Goal: Task Accomplishment & Management: Manage account settings

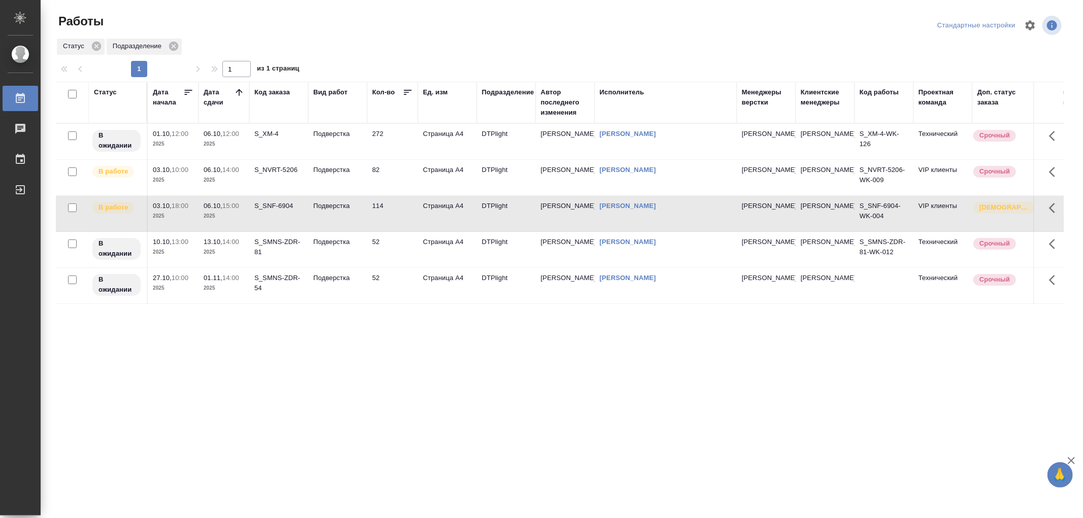
click at [339, 215] on td "Подверстка" at bounding box center [337, 214] width 59 height 36
click at [344, 222] on td "Подверстка" at bounding box center [337, 214] width 59 height 36
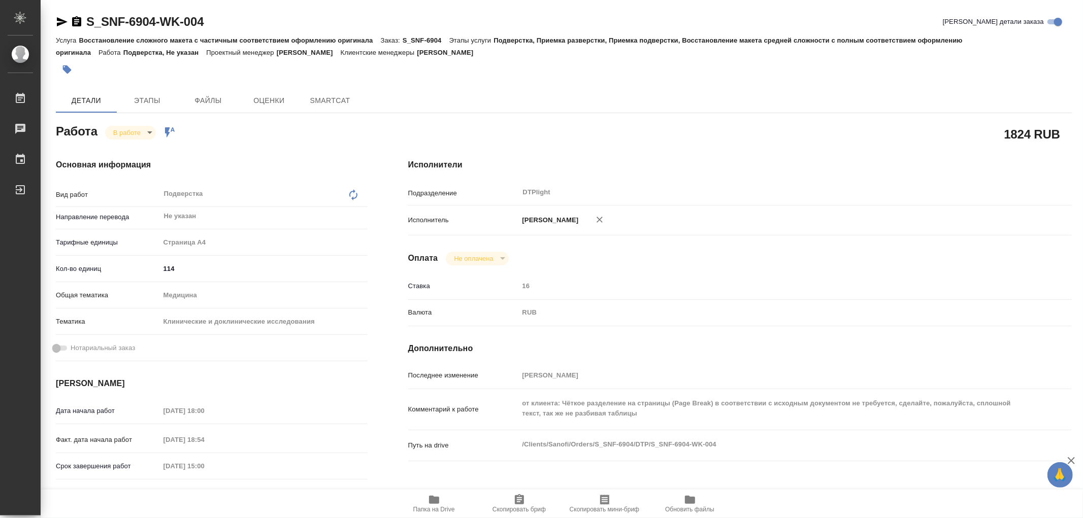
type textarea "x"
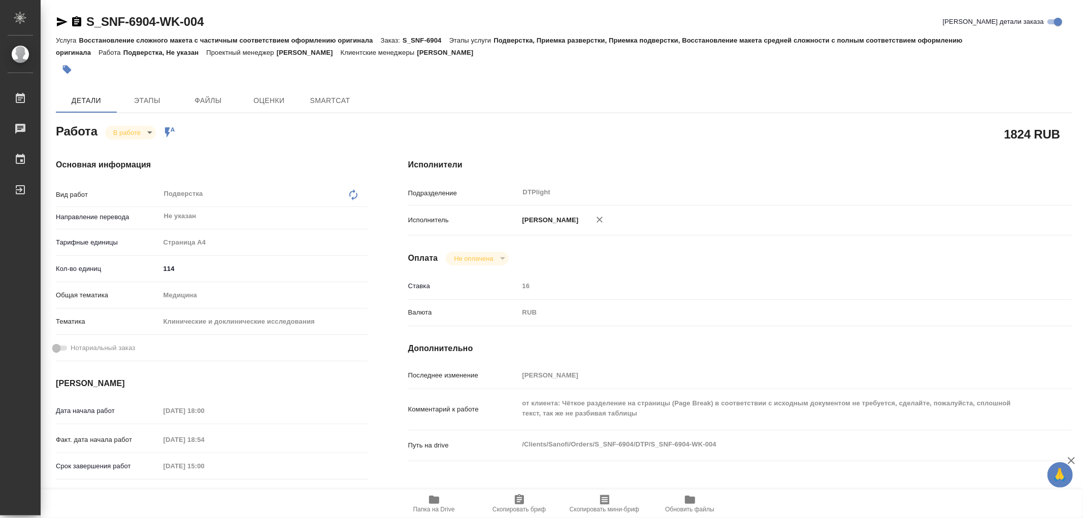
type textarea "x"
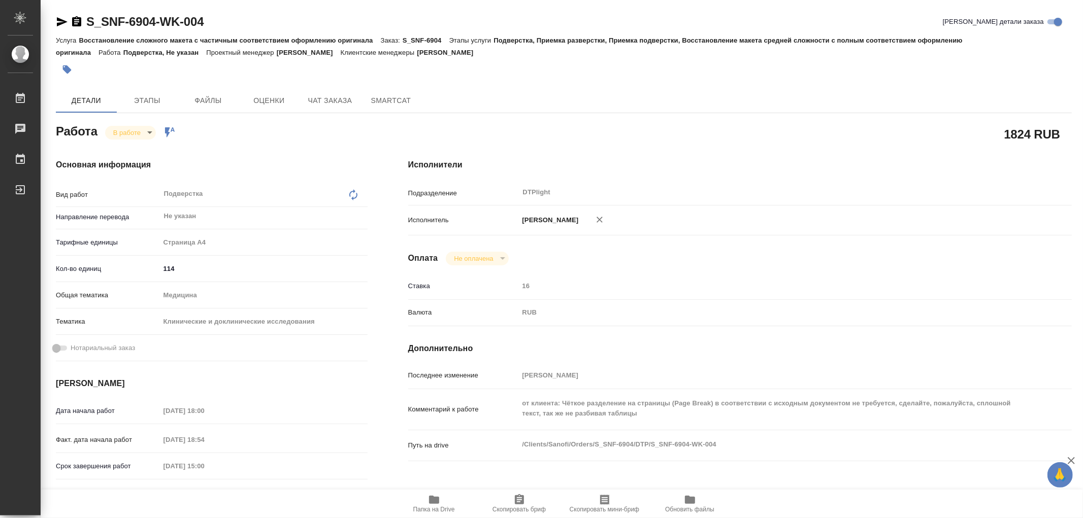
click at [437, 496] on icon "button" at bounding box center [434, 500] width 12 height 12
type textarea "x"
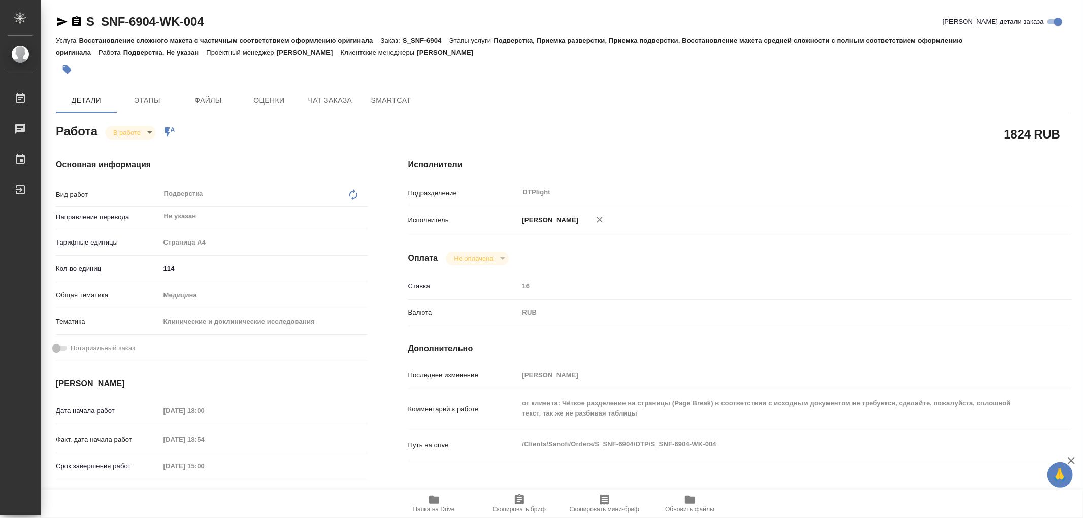
type textarea "x"
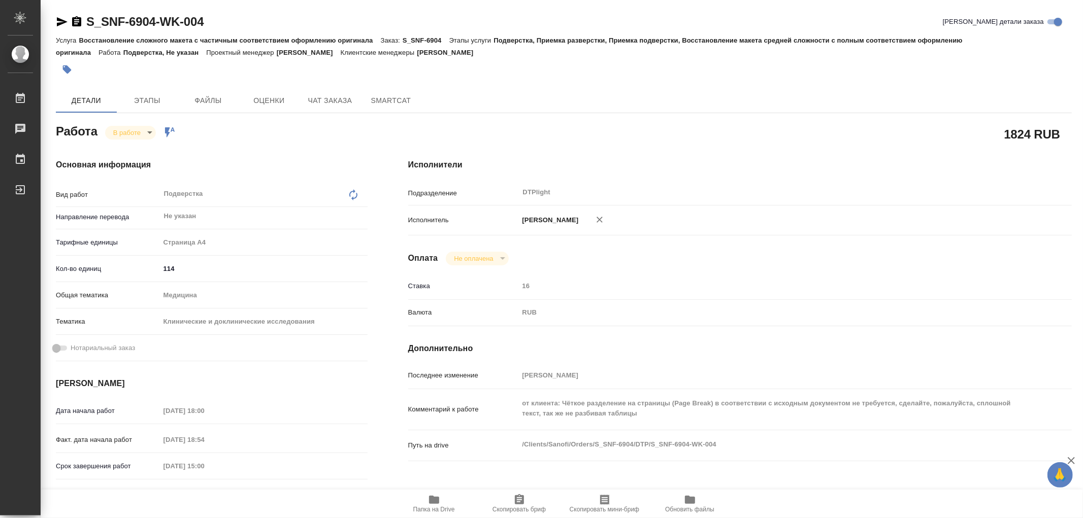
type textarea "x"
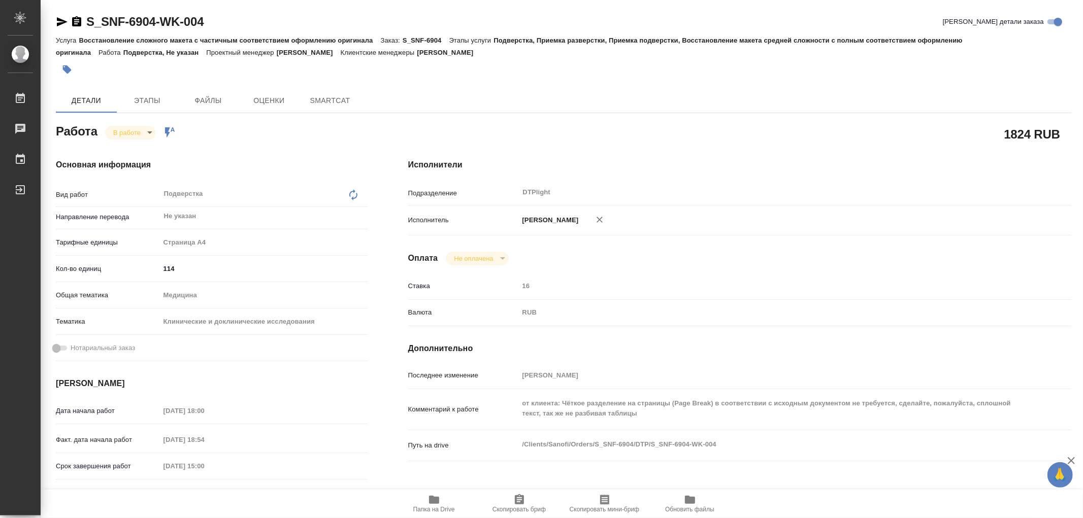
type textarea "x"
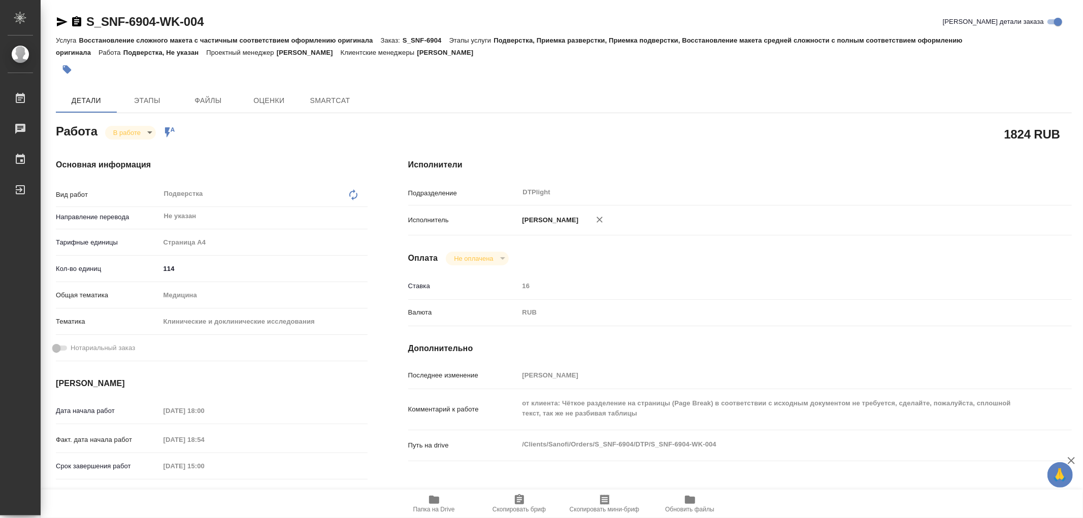
type textarea "x"
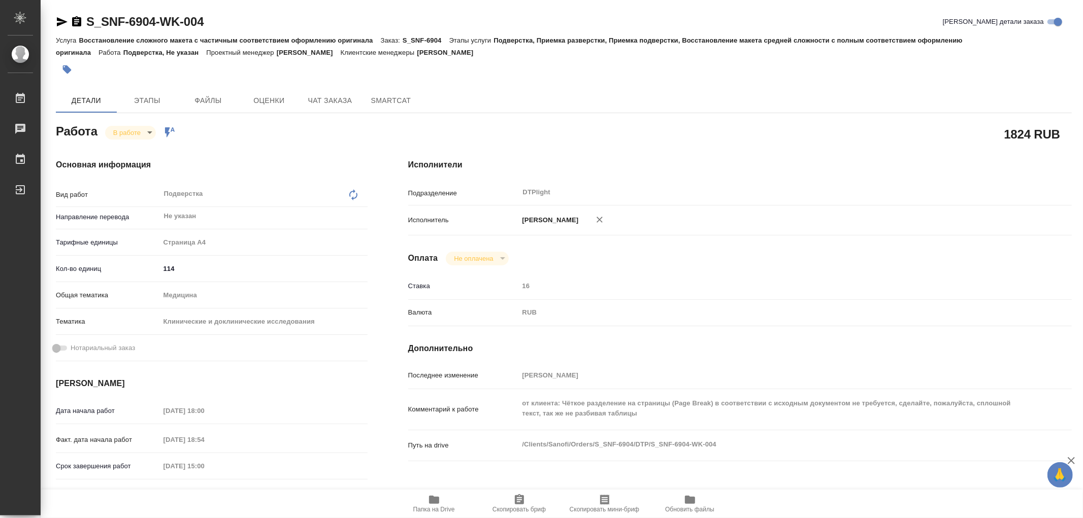
type textarea "x"
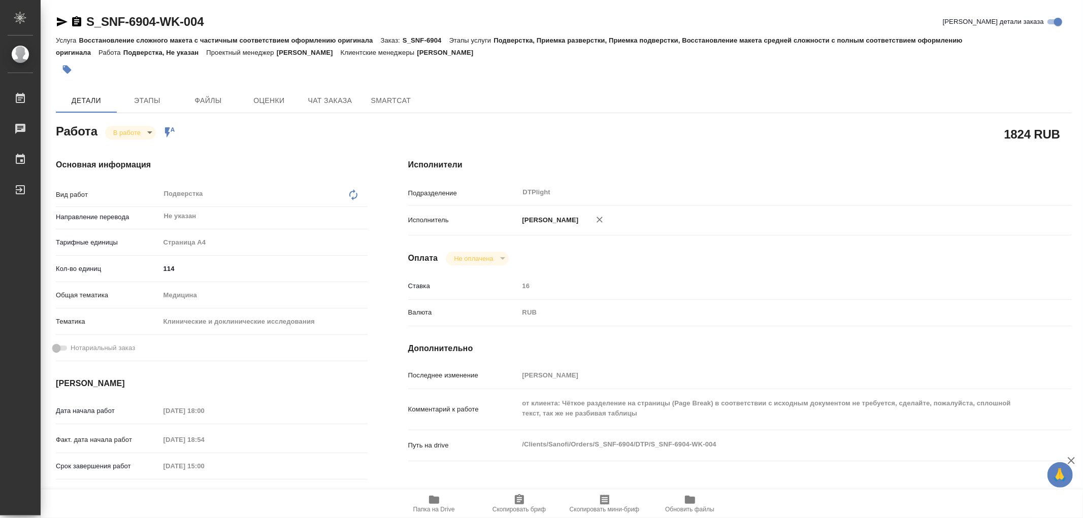
type textarea "x"
click at [143, 102] on span "Этапы" at bounding box center [147, 100] width 49 height 13
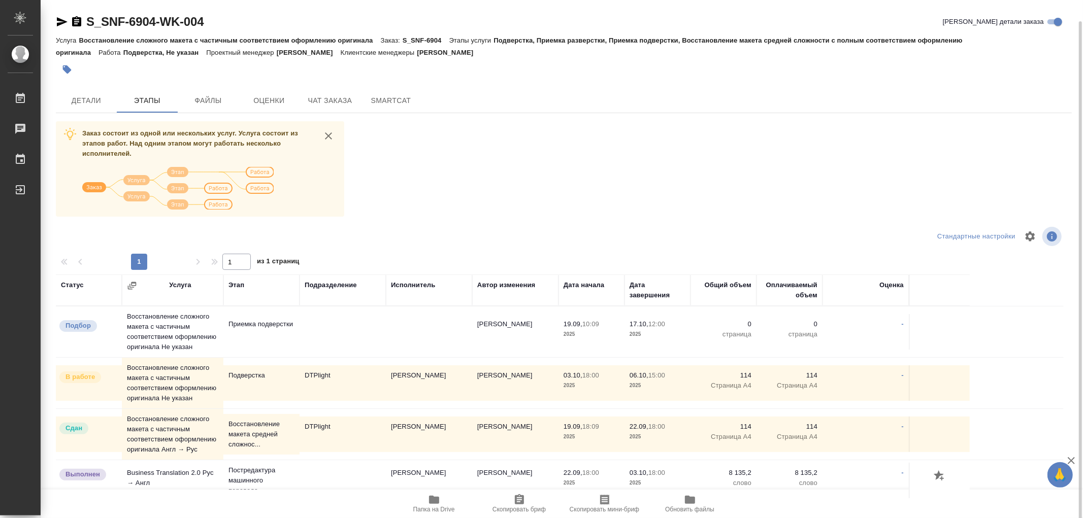
scroll to position [11, 0]
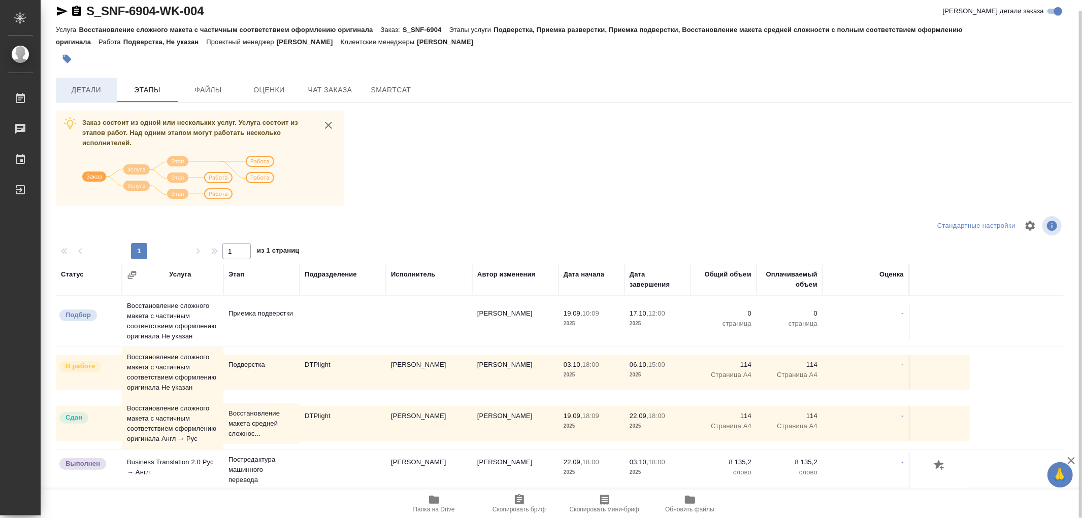
click at [83, 89] on span "Детали" at bounding box center [86, 90] width 49 height 13
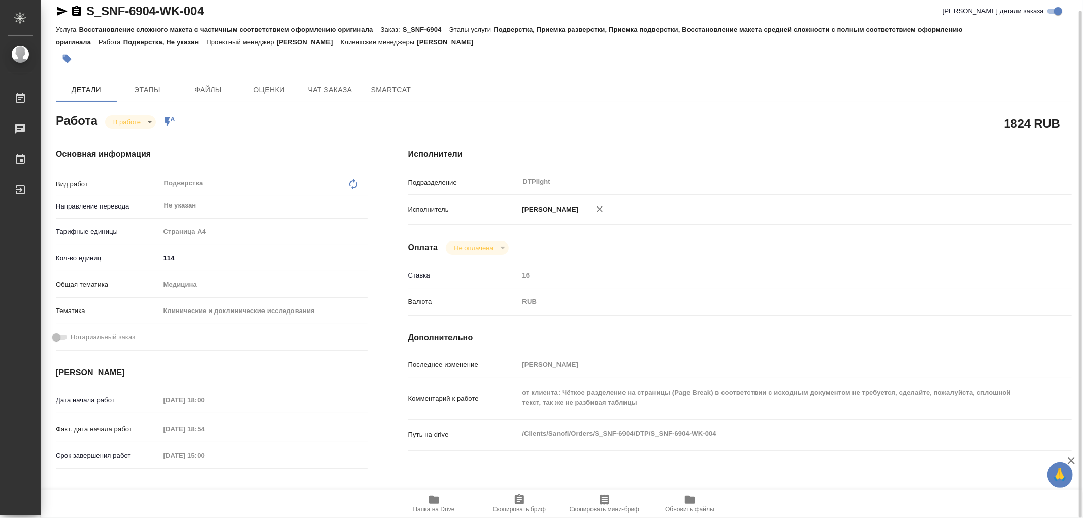
type textarea "x"
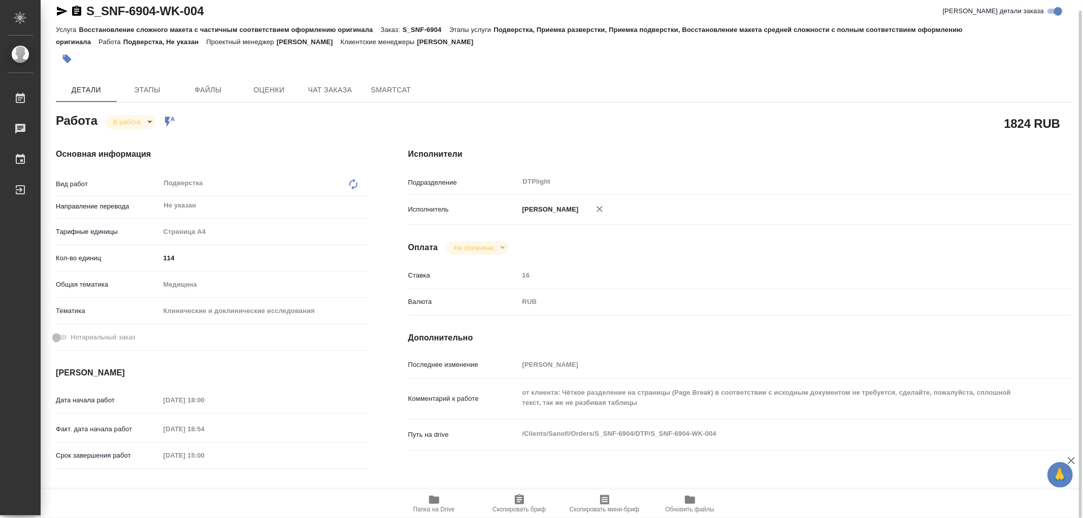
type textarea "x"
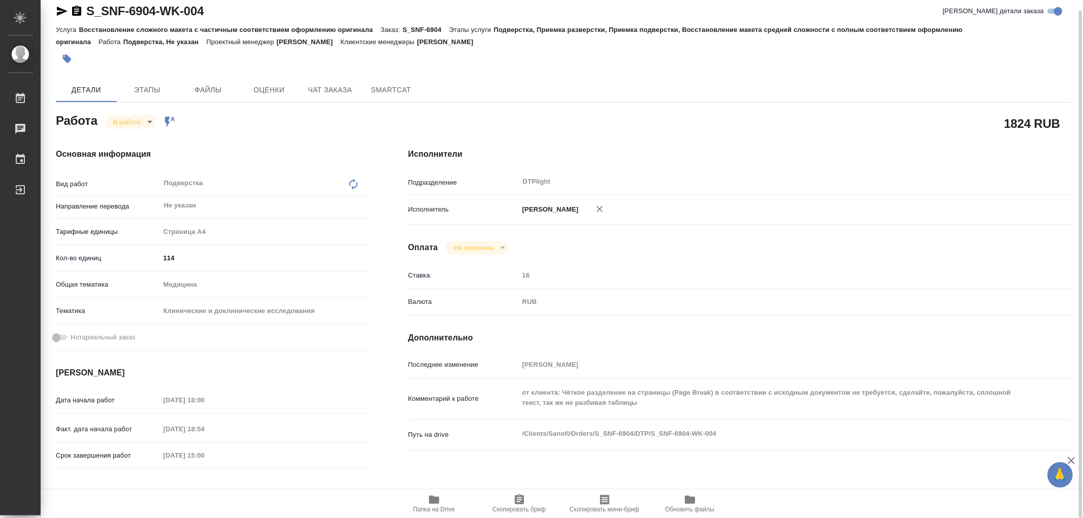
type textarea "x"
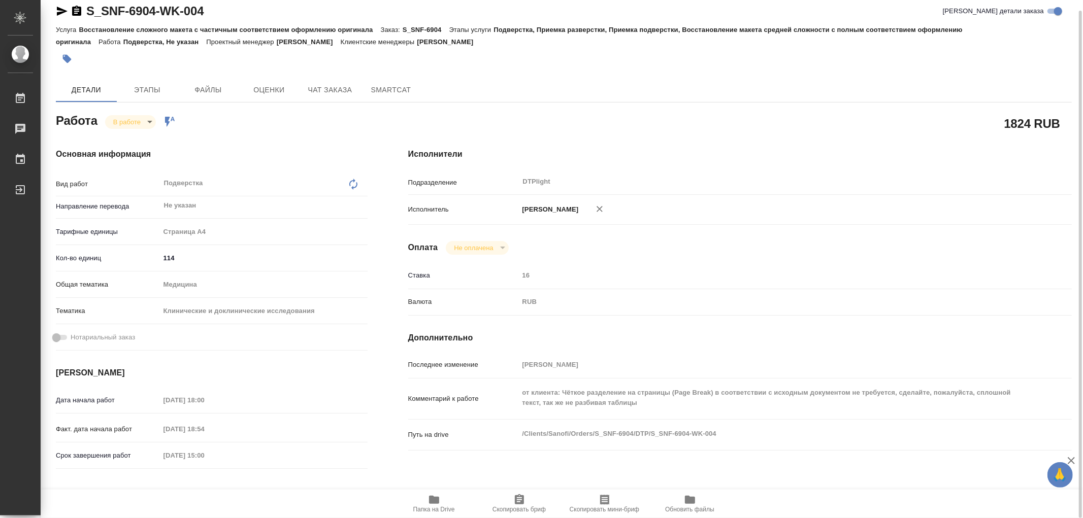
type textarea "x"
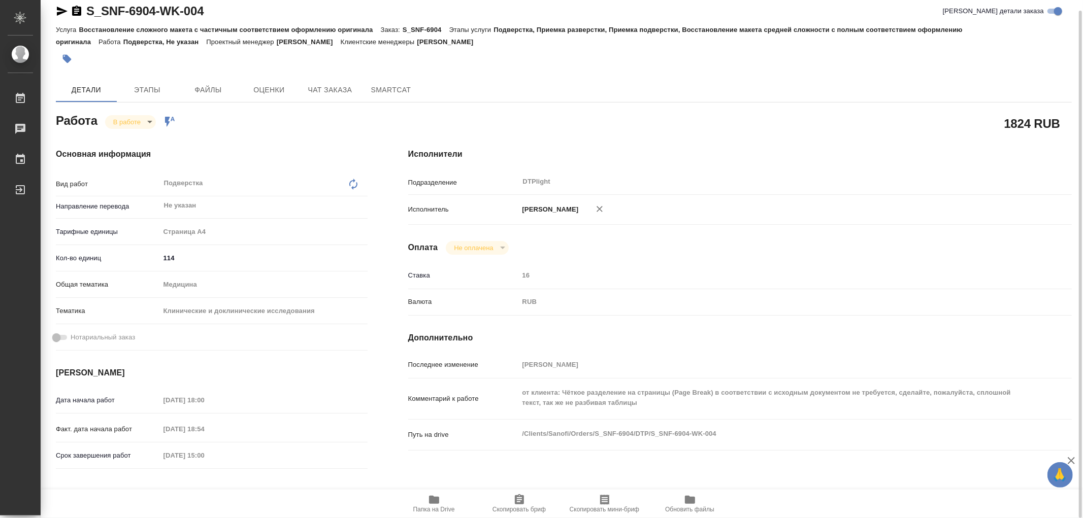
click at [439, 498] on icon "button" at bounding box center [434, 500] width 12 height 12
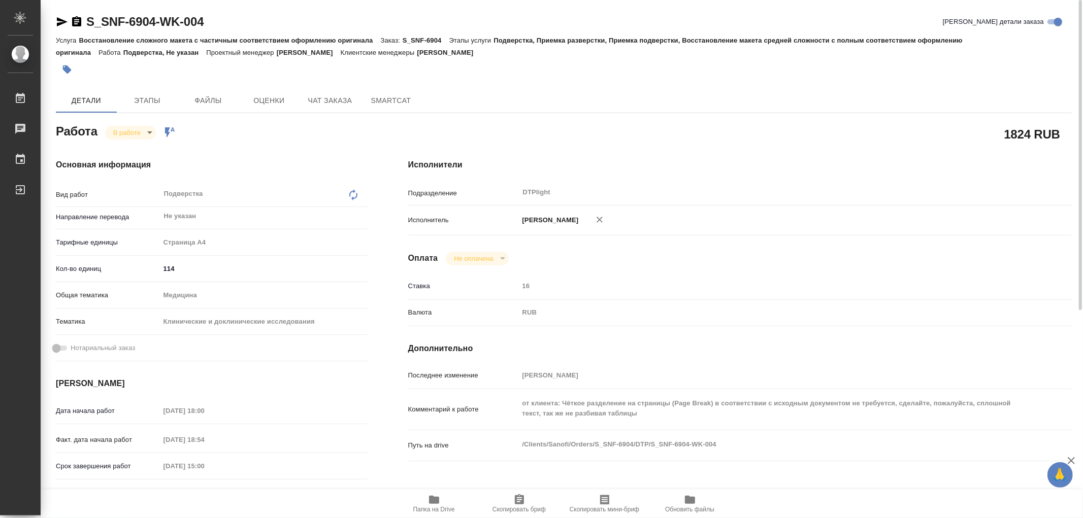
click at [121, 130] on body "🙏 .cls-1 fill:#fff; AWATERA Работы 0 Чаты График Выйти S_SNF-6904-WK-004 Кратко…" at bounding box center [541, 259] width 1083 height 518
click at [325, 101] on div at bounding box center [541, 259] width 1083 height 518
click at [325, 101] on span "Чат заказа" at bounding box center [330, 100] width 49 height 13
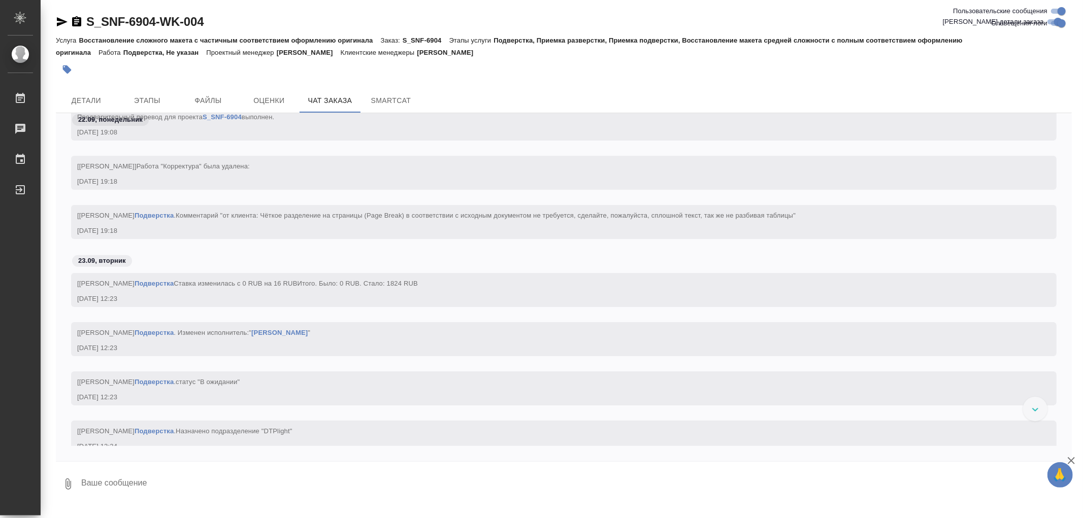
scroll to position [19381, 0]
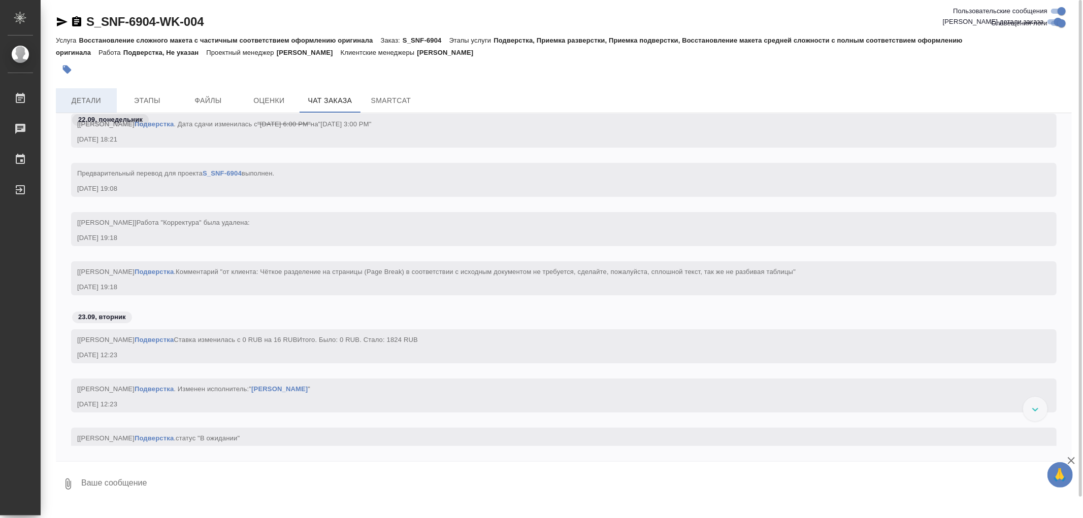
click at [102, 103] on span "Детали" at bounding box center [86, 100] width 49 height 13
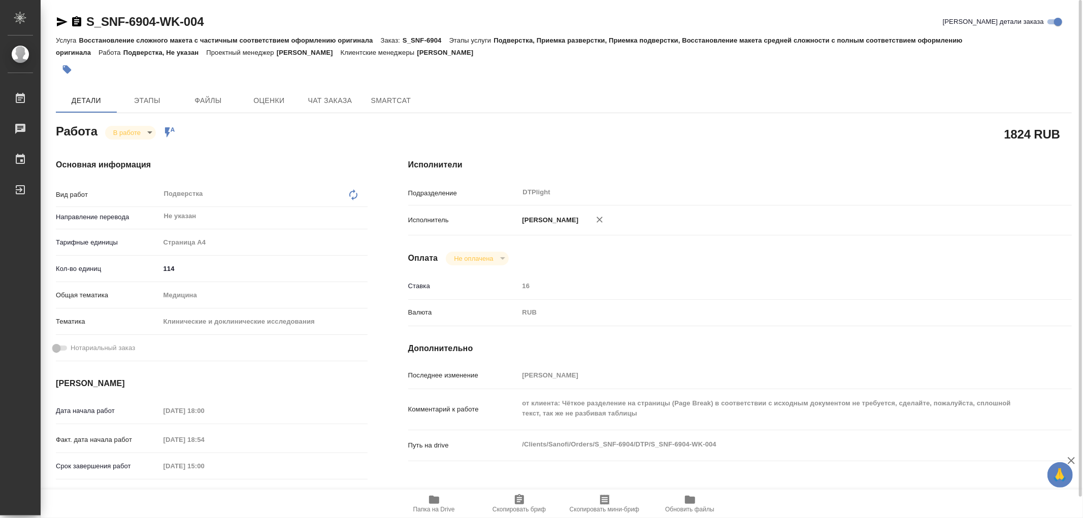
type textarea "x"
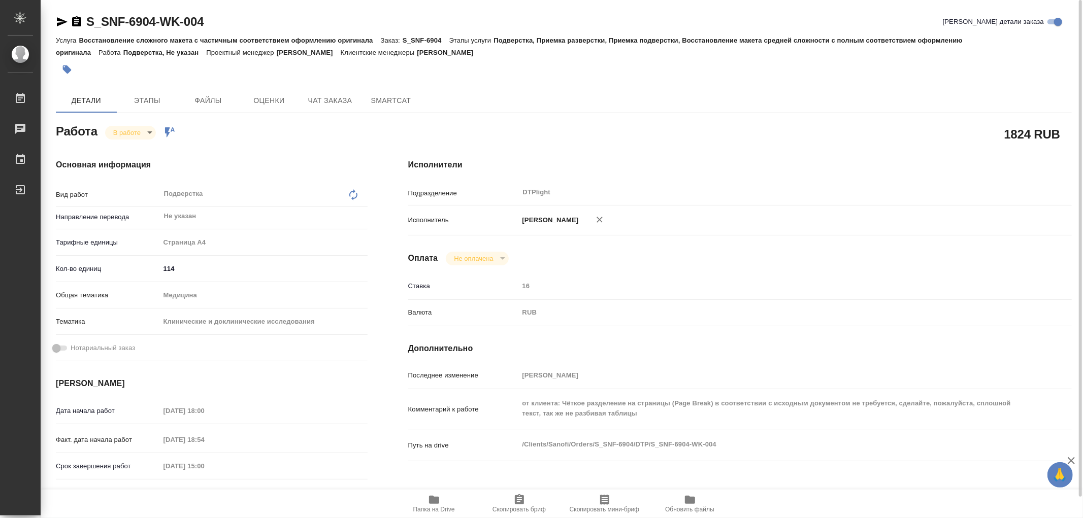
type textarea "x"
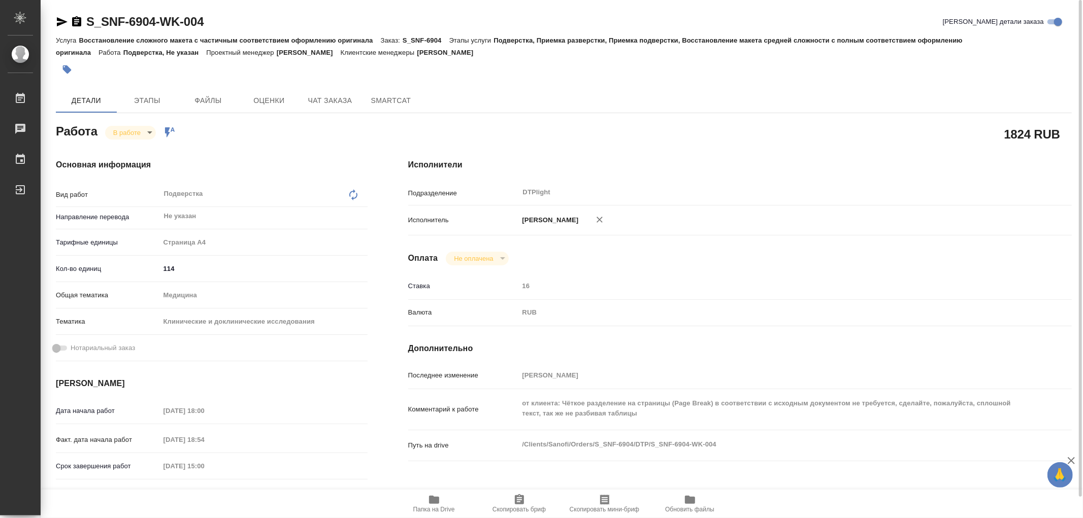
type textarea "x"
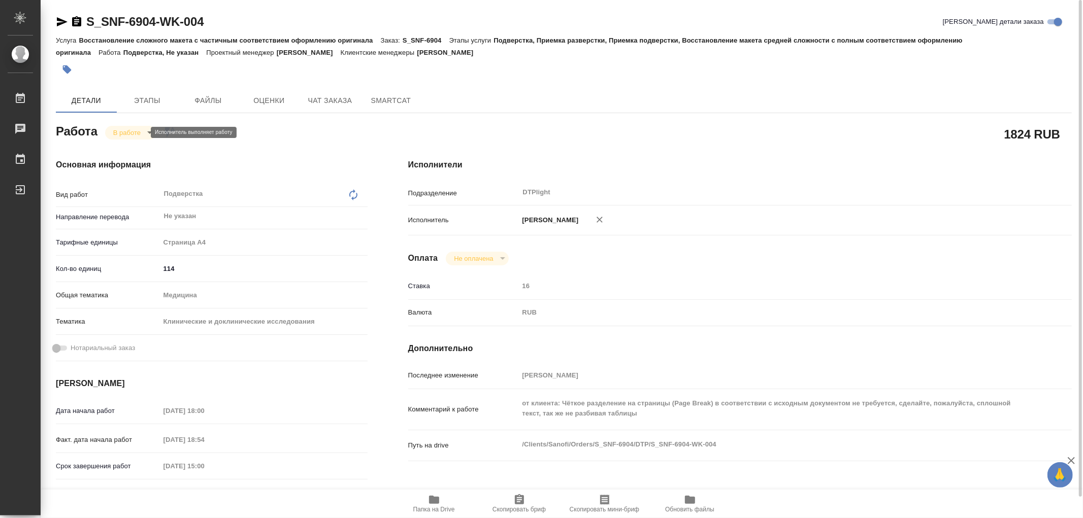
click at [126, 129] on body "🙏 .cls-1 fill:#fff; AWATERA Работы 0 Чаты График Выйти S_SNF-6904-WK-004 Кратко…" at bounding box center [541, 259] width 1083 height 518
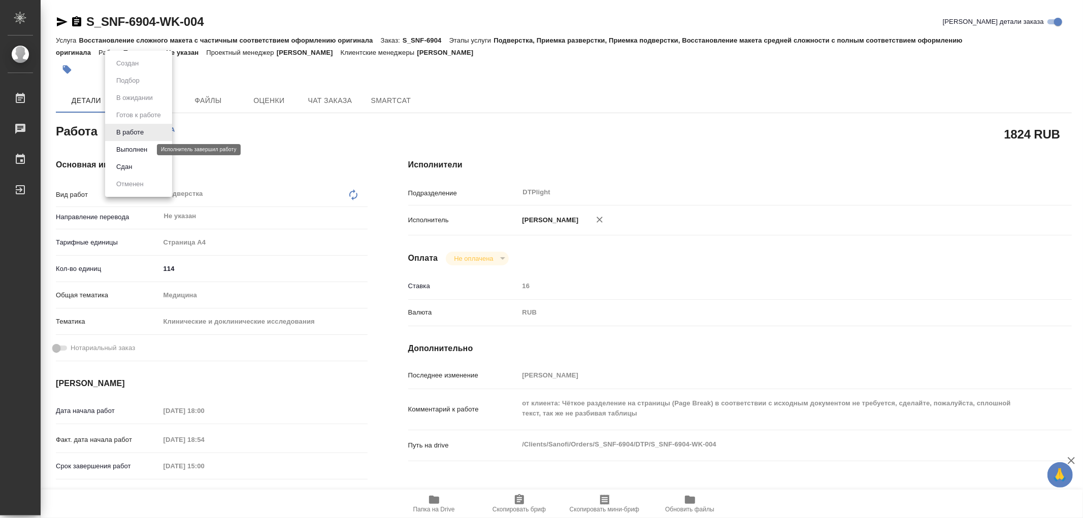
click at [135, 154] on button "Выполнен" at bounding box center [131, 149] width 37 height 11
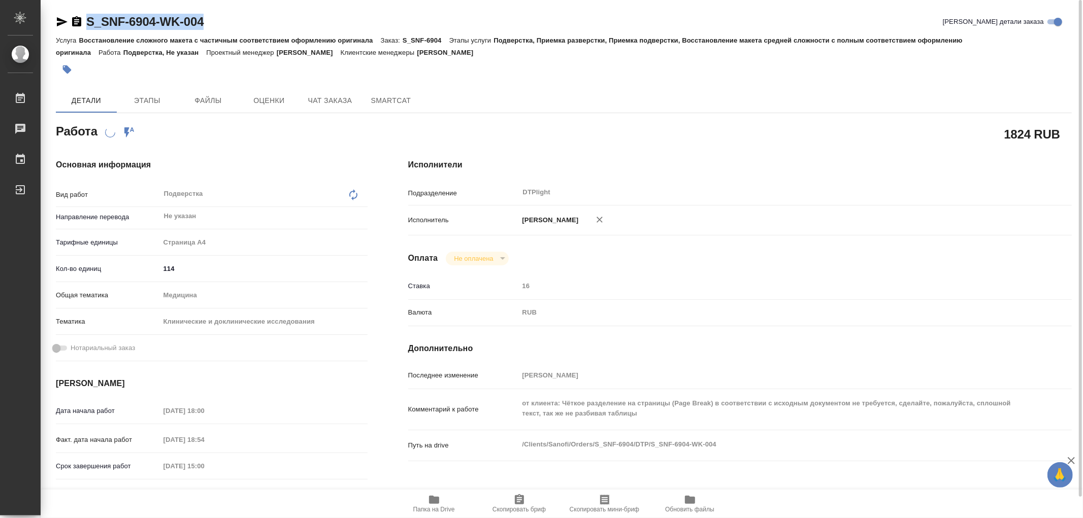
drag, startPoint x: 210, startPoint y: 21, endPoint x: 88, endPoint y: 16, distance: 122.4
click at [88, 16] on div "S_SNF-6904-WK-004 Кратко детали заказа" at bounding box center [564, 22] width 1016 height 16
type textarea "x"
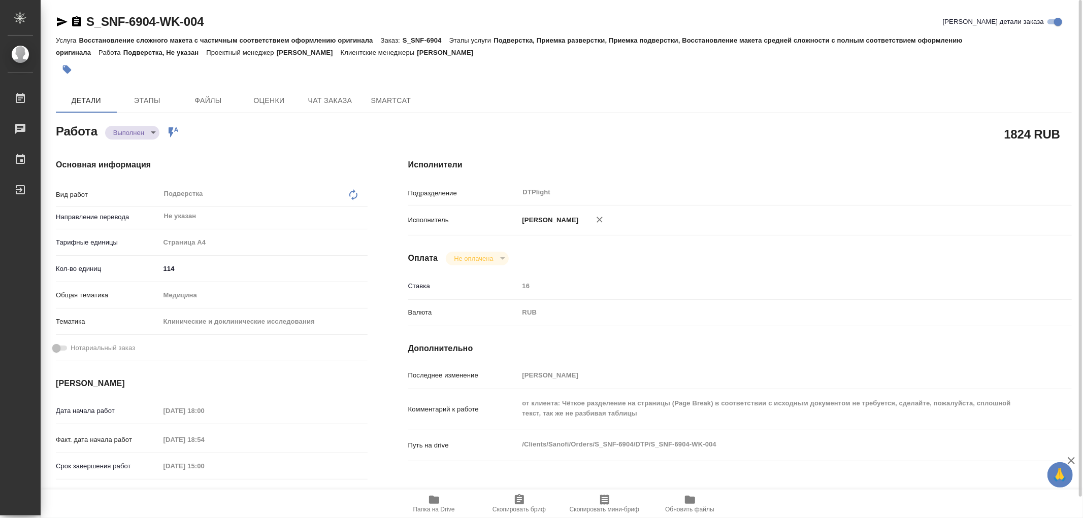
type textarea "x"
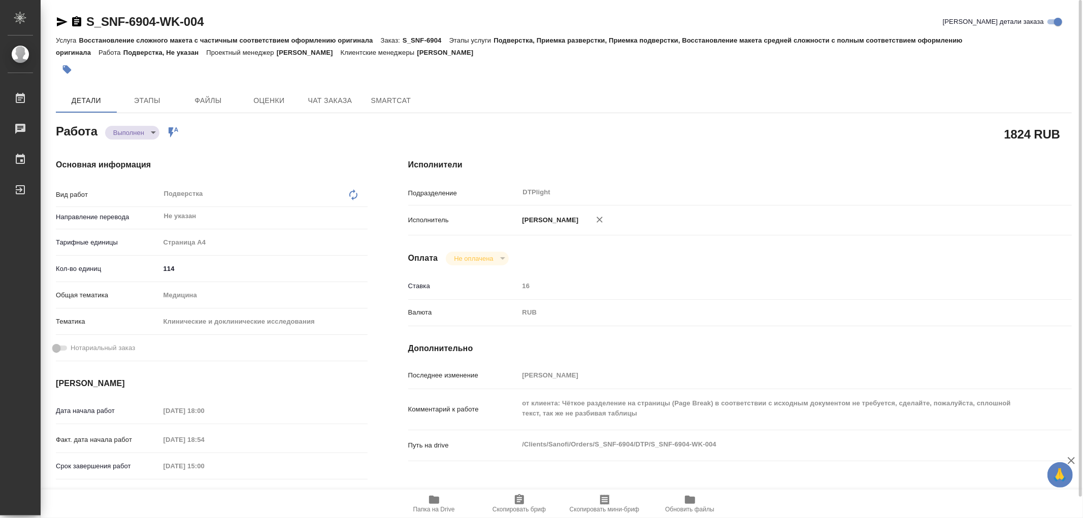
type textarea "x"
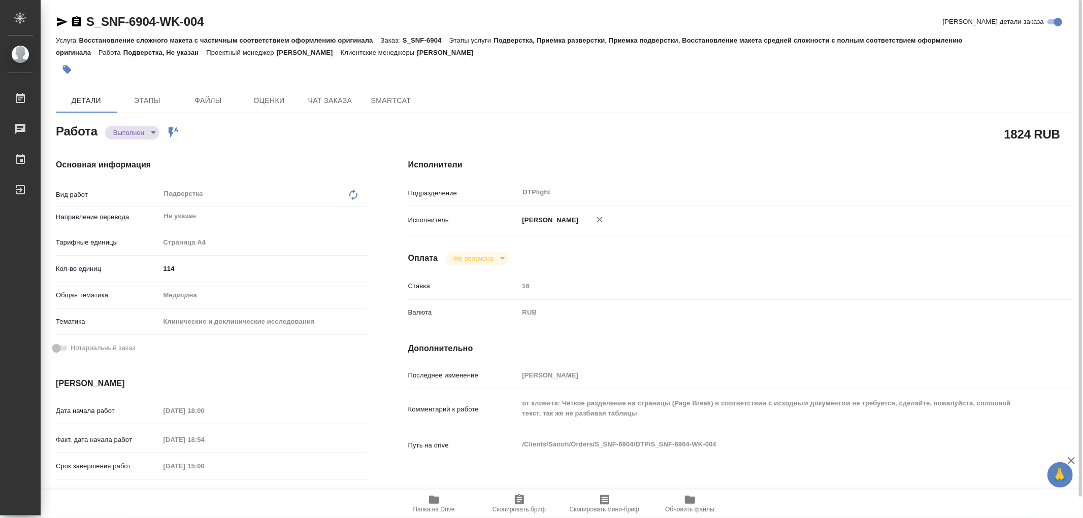
type textarea "x"
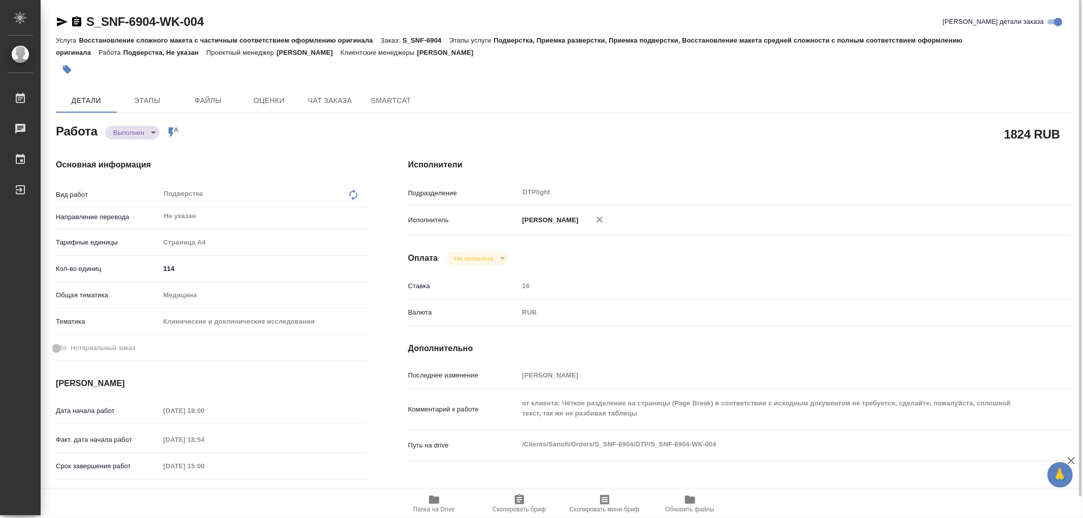
type textarea "x"
drag, startPoint x: 217, startPoint y: 20, endPoint x: 83, endPoint y: 21, distance: 133.5
click at [83, 21] on div "S_SNF-6904-WK-004 Кратко детали заказа" at bounding box center [564, 22] width 1016 height 16
copy link "S_SNF-6904-WK-004"
